Goal: Task Accomplishment & Management: Complete application form

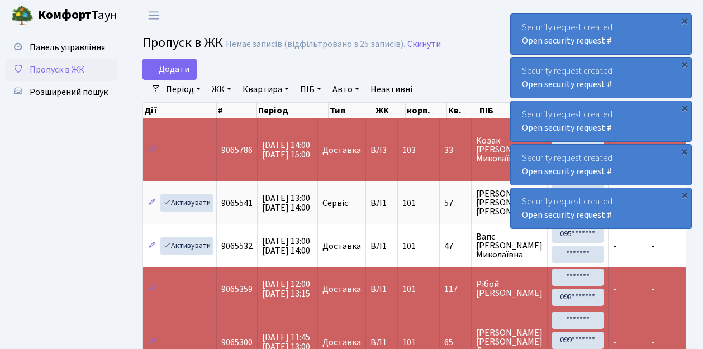
select select "25"
click at [62, 70] on span "Пропуск в ЖК" at bounding box center [57, 70] width 55 height 12
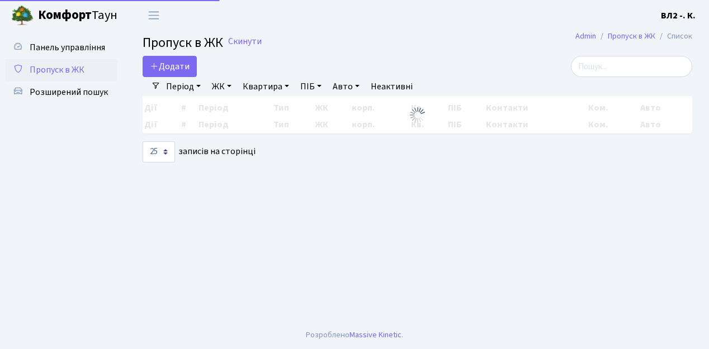
select select "25"
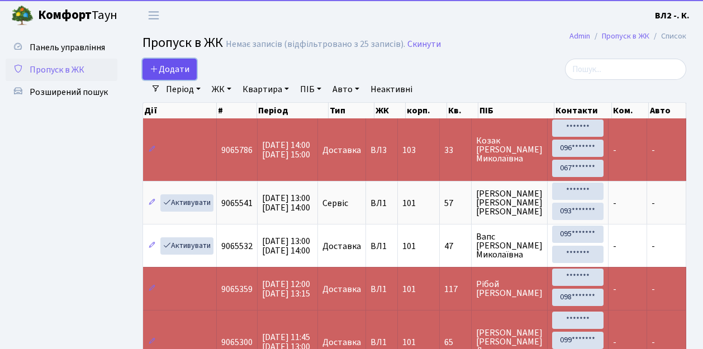
click at [174, 70] on span "Додати" at bounding box center [170, 69] width 40 height 12
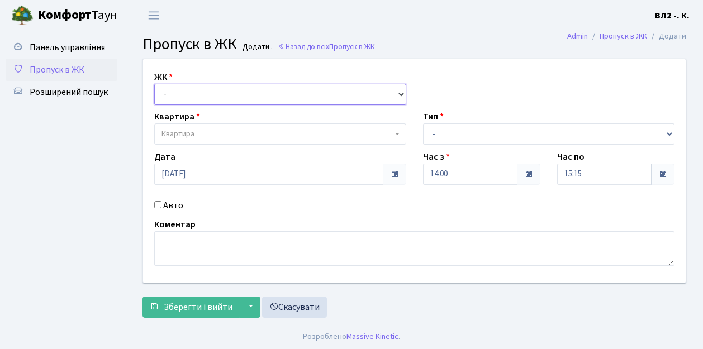
click at [178, 94] on select "- ВЛ1, Ужгородський пров., 4/1 ВЛ2, пр.Голосіївський, 76 ВЛ3, пр.Голосіївський,…" at bounding box center [280, 94] width 252 height 21
select select "317"
click at [154, 84] on select "- ВЛ1, Ужгородський пров., 4/1 ВЛ2, пр.Голосіївський, 76 ВЛ3, пр.Голосіївський,…" at bounding box center [280, 94] width 252 height 21
select select
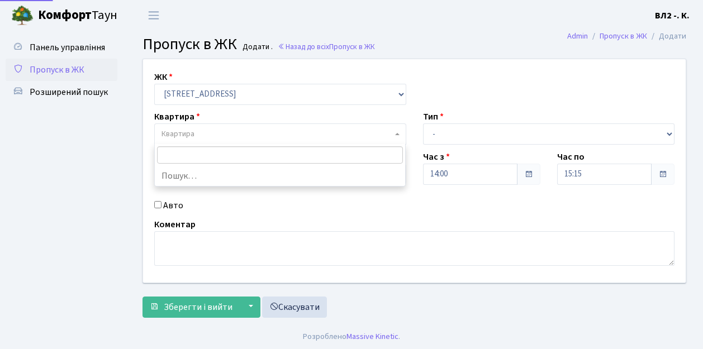
click at [211, 133] on span "Квартира" at bounding box center [277, 134] width 231 height 11
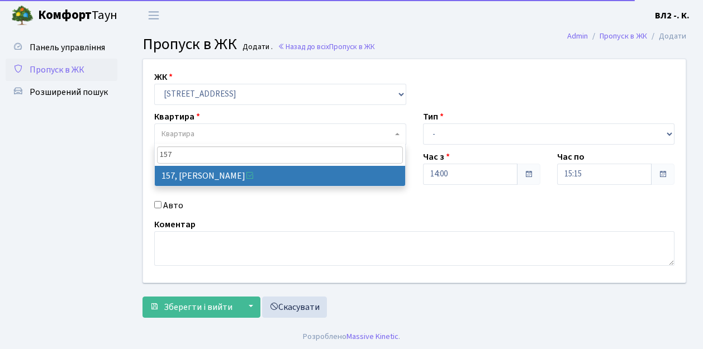
type input "157"
select select "38407"
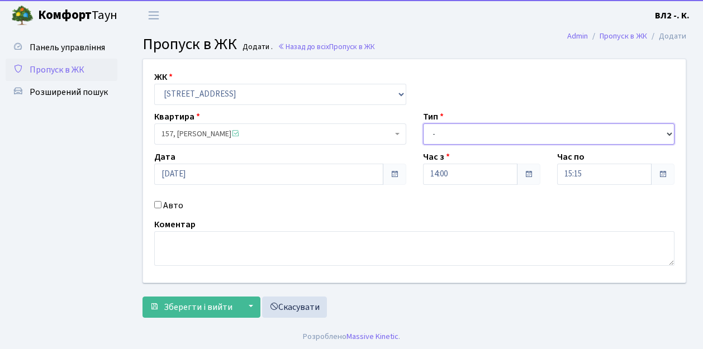
click at [479, 135] on select "- Доставка Таксі Гості Сервіс" at bounding box center [549, 134] width 252 height 21
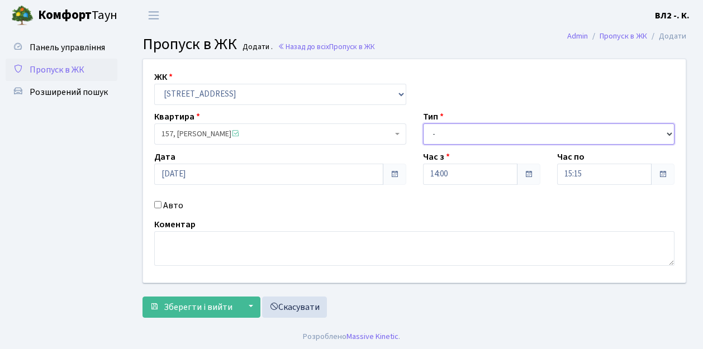
select select "18"
click at [423, 124] on select "- Доставка Таксі Гості Сервіс" at bounding box center [549, 134] width 252 height 21
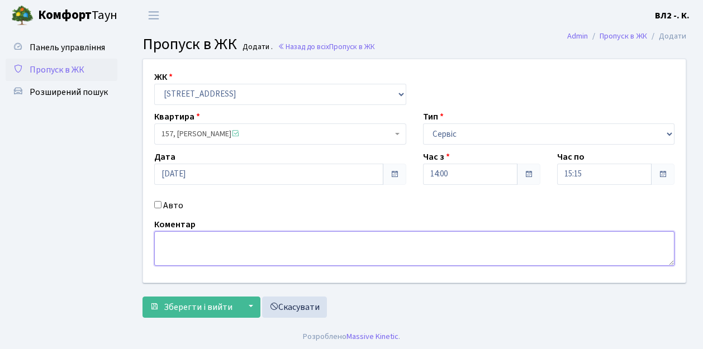
click at [174, 247] on textarea at bounding box center [414, 248] width 520 height 35
type textarea "d"
type textarea "вікна"
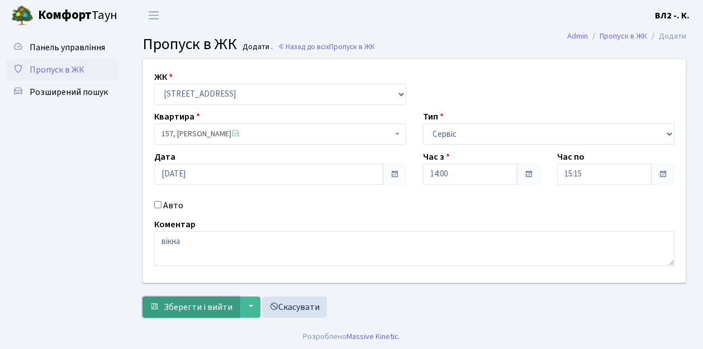
click at [197, 305] on span "Зберегти і вийти" at bounding box center [198, 307] width 69 height 12
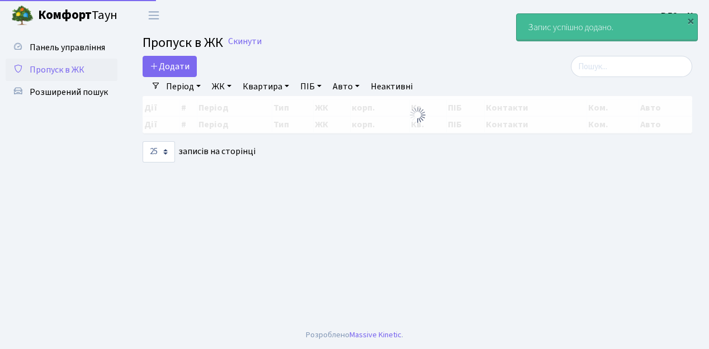
select select "25"
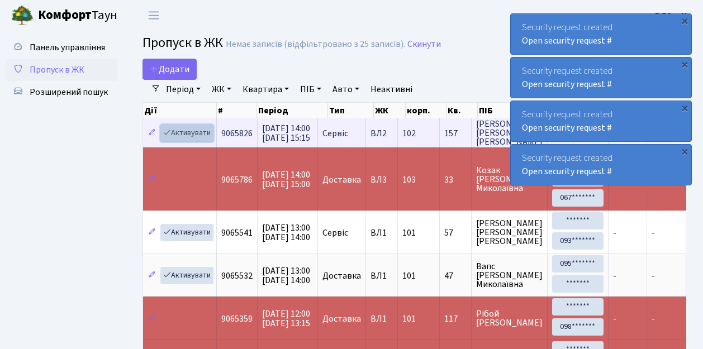
click at [197, 134] on link "Активувати" at bounding box center [186, 133] width 53 height 17
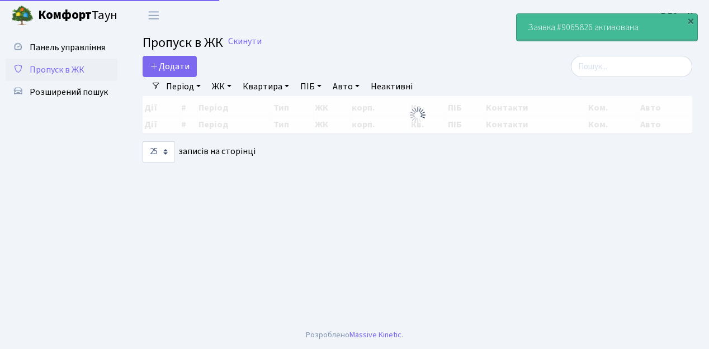
select select "25"
